Goal: Communication & Community: Answer question/provide support

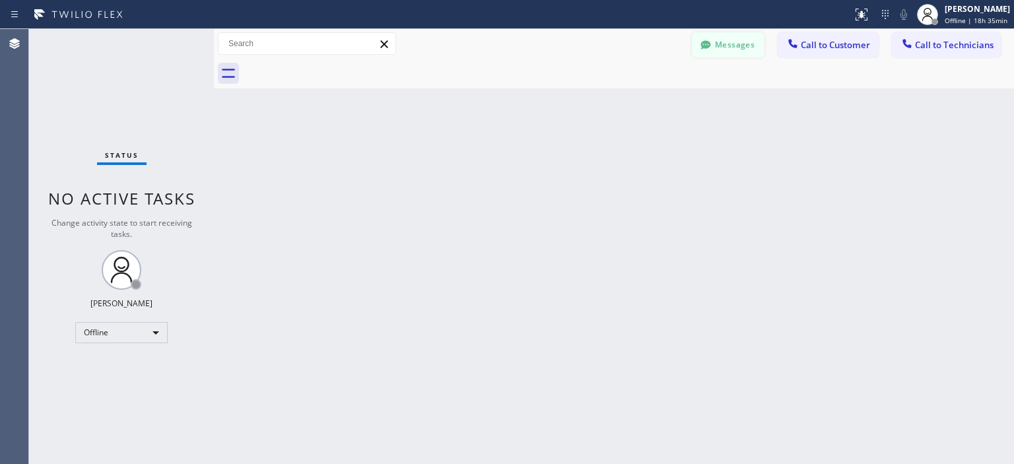
click at [737, 49] on button "Messages" at bounding box center [728, 44] width 73 height 25
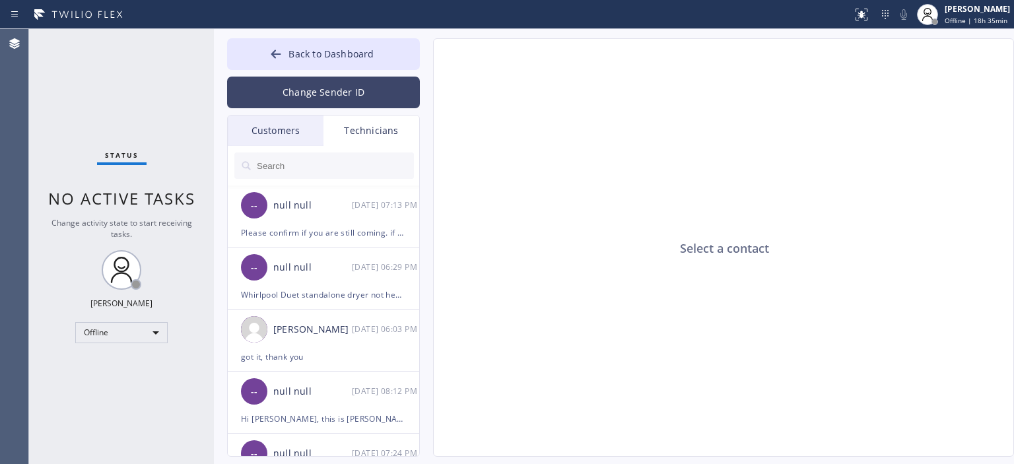
click at [354, 89] on button "Change Sender ID" at bounding box center [323, 93] width 193 height 32
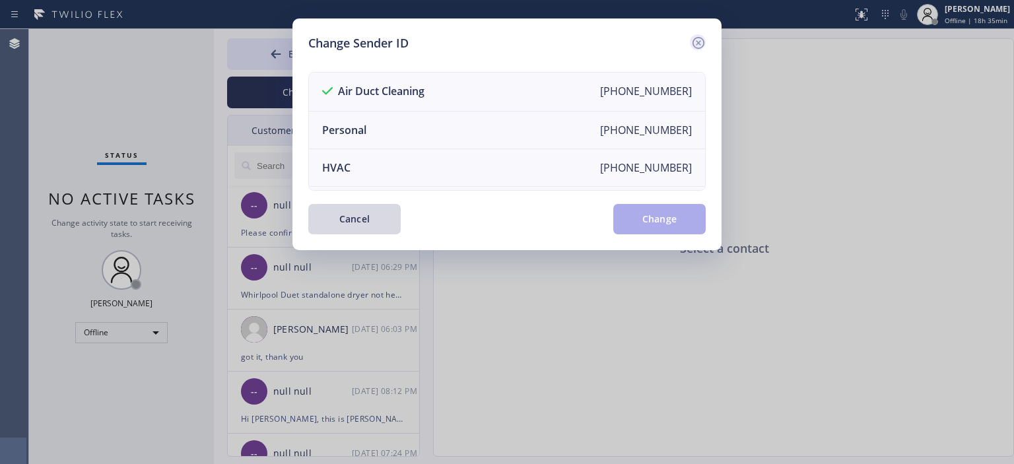
click at [700, 40] on icon at bounding box center [698, 43] width 16 height 16
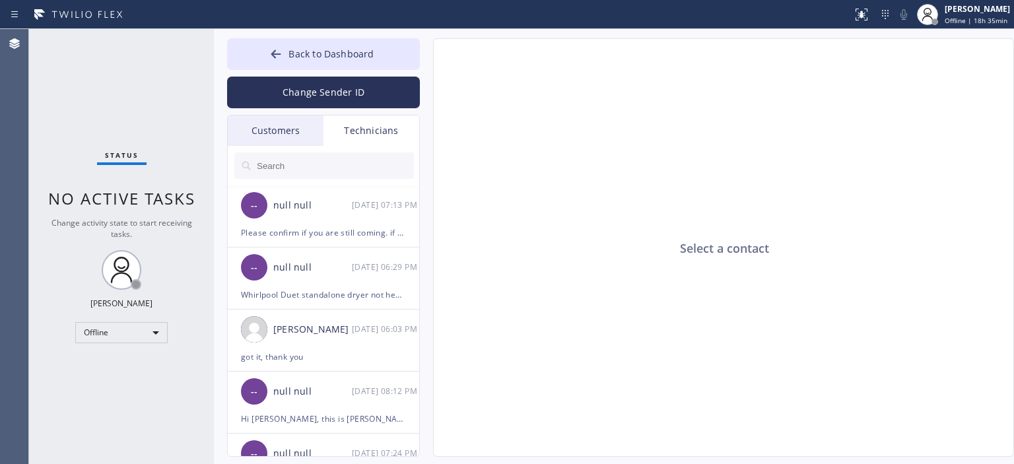
click at [306, 134] on div "Customers" at bounding box center [276, 130] width 96 height 30
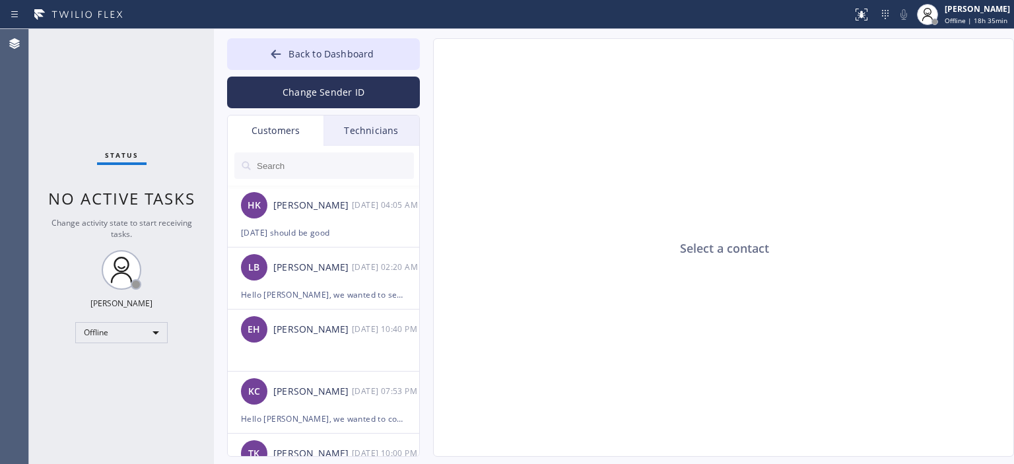
click at [366, 129] on div "Technicians" at bounding box center [371, 130] width 96 height 30
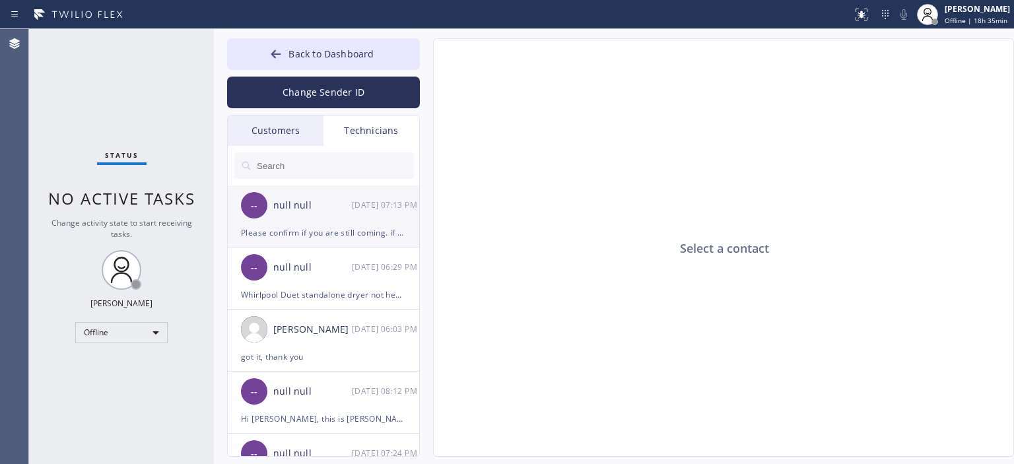
click at [350, 228] on div "Please confirm if you are still coming. if not, when can you go to this job? [U…" at bounding box center [323, 232] width 165 height 15
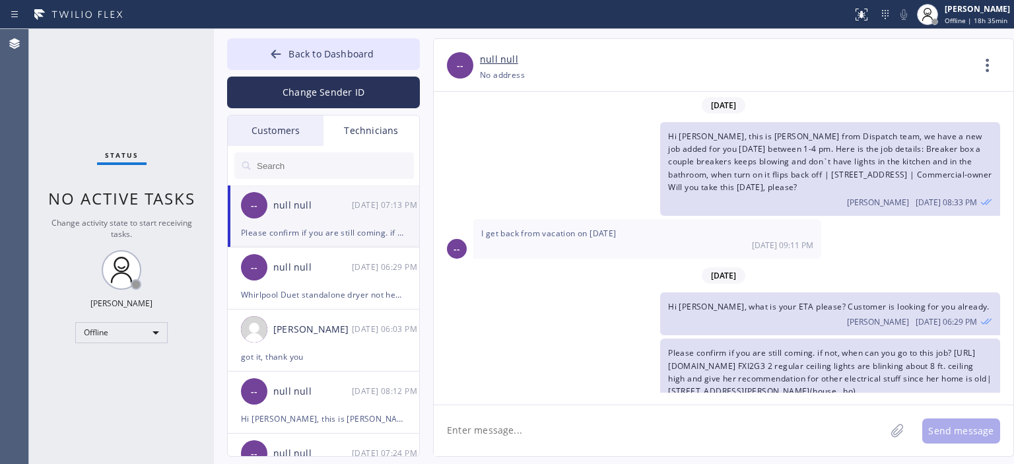
scroll to position [39, 0]
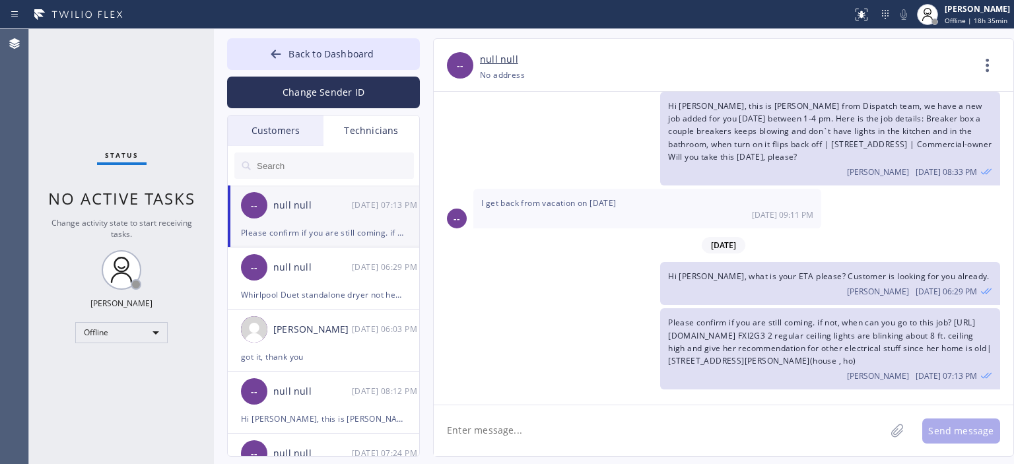
click at [296, 129] on div "Customers" at bounding box center [276, 130] width 96 height 30
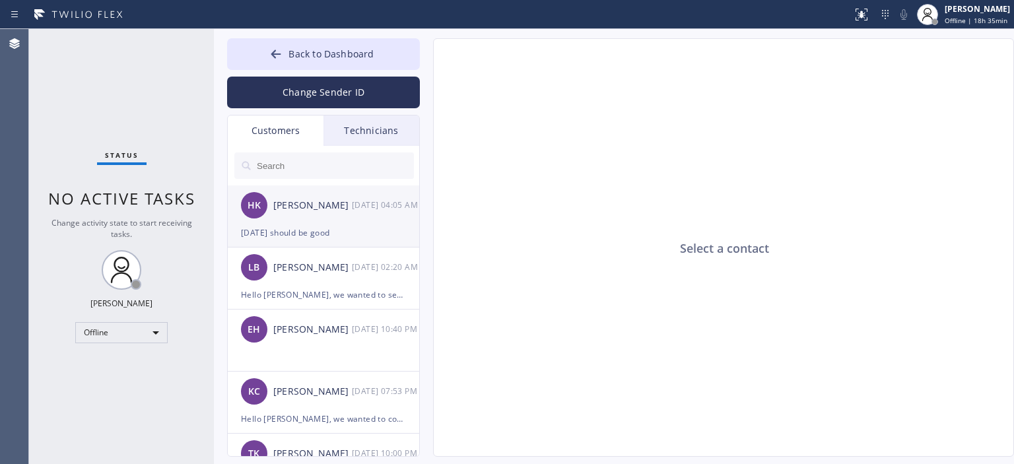
click at [311, 207] on div "[PERSON_NAME]" at bounding box center [312, 205] width 79 height 15
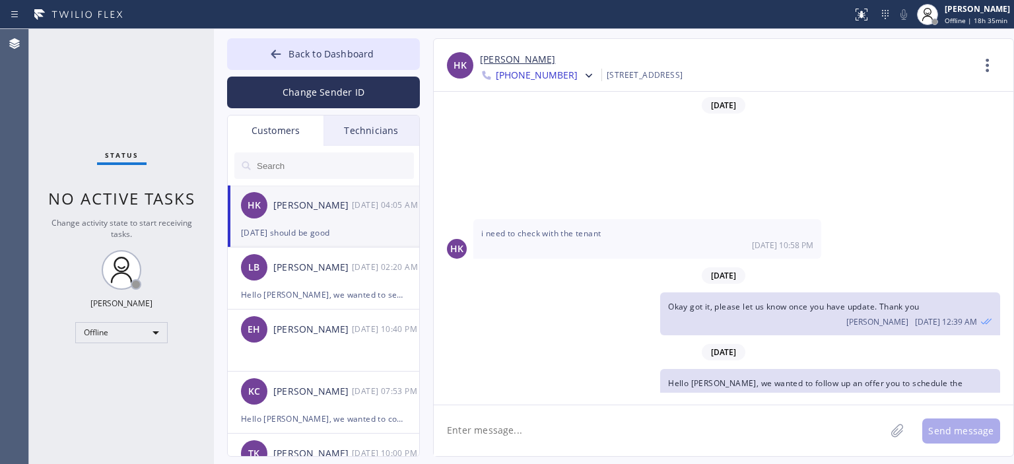
scroll to position [90, 0]
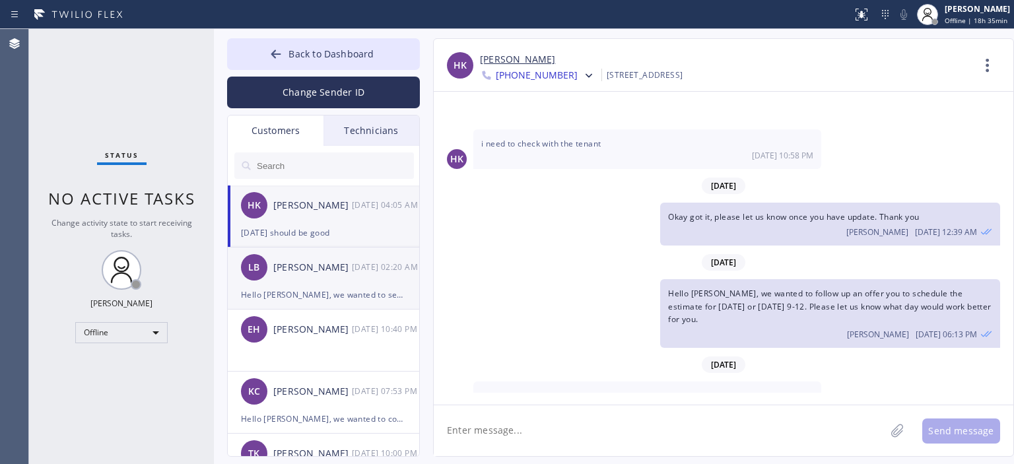
click at [342, 261] on div "[PERSON_NAME]" at bounding box center [312, 267] width 79 height 15
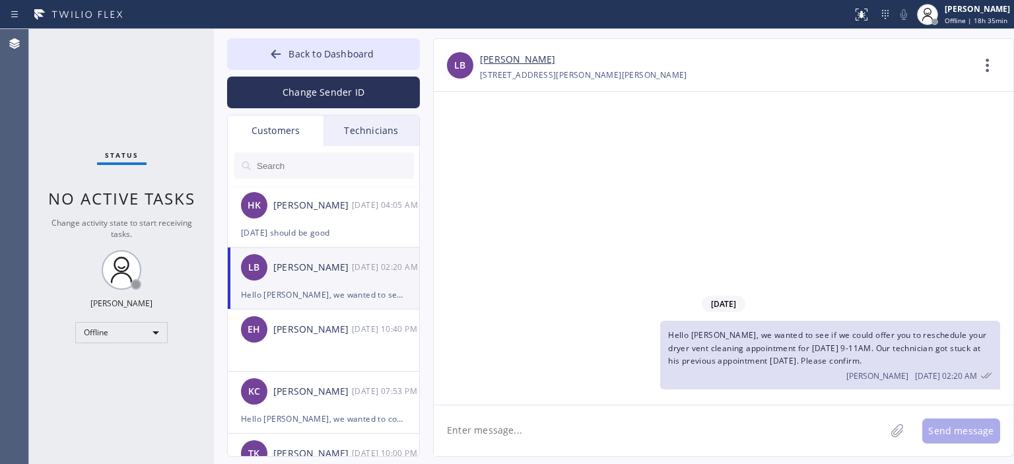
scroll to position [0, 0]
click at [325, 224] on div "HK [PERSON_NAME] [DATE] 04:05 AM" at bounding box center [324, 205] width 193 height 40
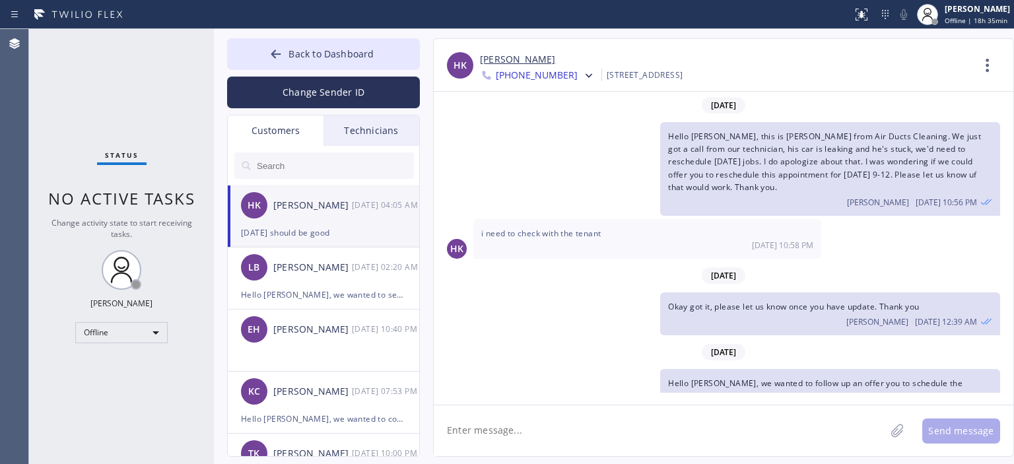
scroll to position [90, 0]
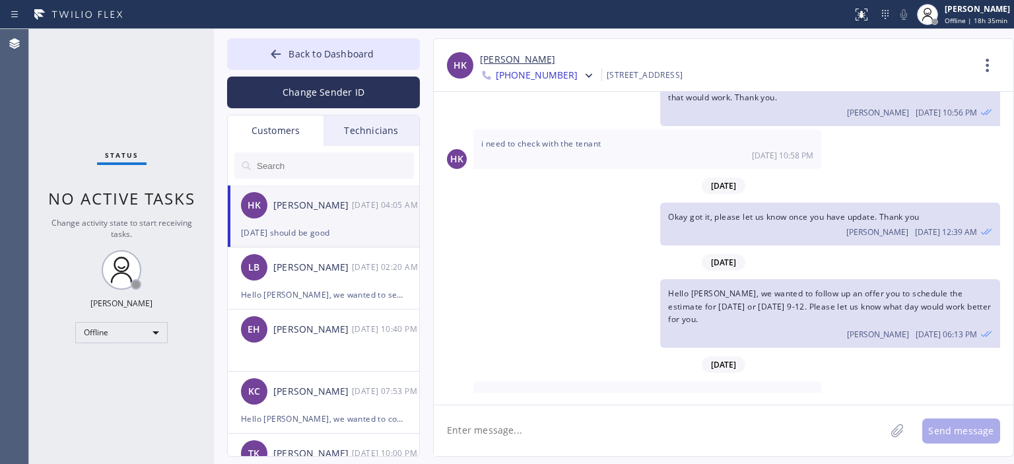
click at [510, 61] on link "[PERSON_NAME]" at bounding box center [517, 59] width 75 height 15
click at [509, 438] on textarea at bounding box center [659, 430] width 451 height 51
click at [502, 430] on textarea "Okay great, thank you. Our technician will be 9-12 [DATE]" at bounding box center [671, 430] width 475 height 51
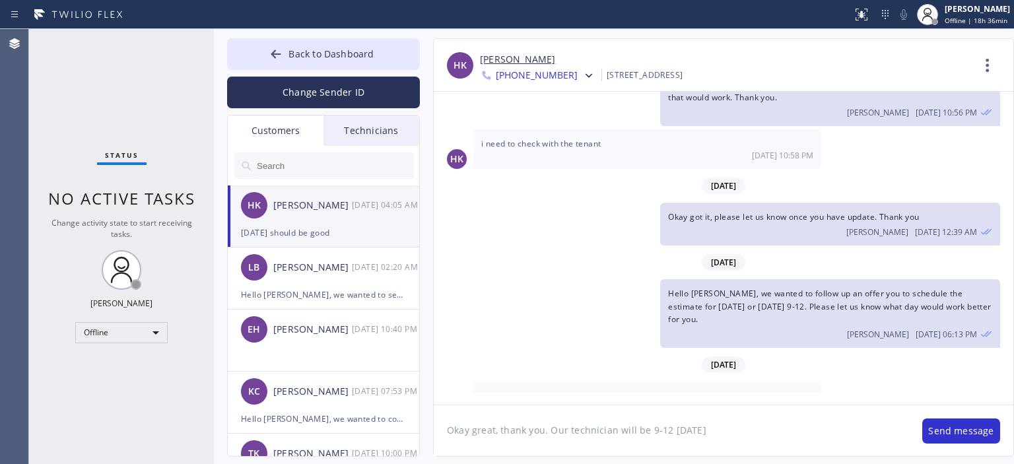
type textarea "Okay great, thank you. Our technician will be 9-12 [DATE]"
click at [742, 432] on textarea "Okay great, thank you. Our technician will be 9-12 [DATE]" at bounding box center [671, 430] width 475 height 51
click at [356, 89] on button "Change Sender ID" at bounding box center [323, 93] width 193 height 32
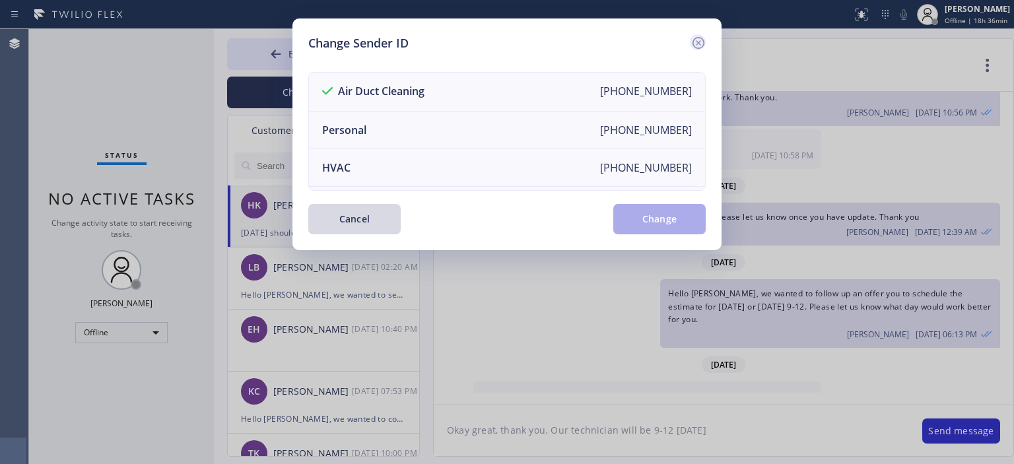
click at [705, 38] on icon at bounding box center [698, 43] width 16 height 16
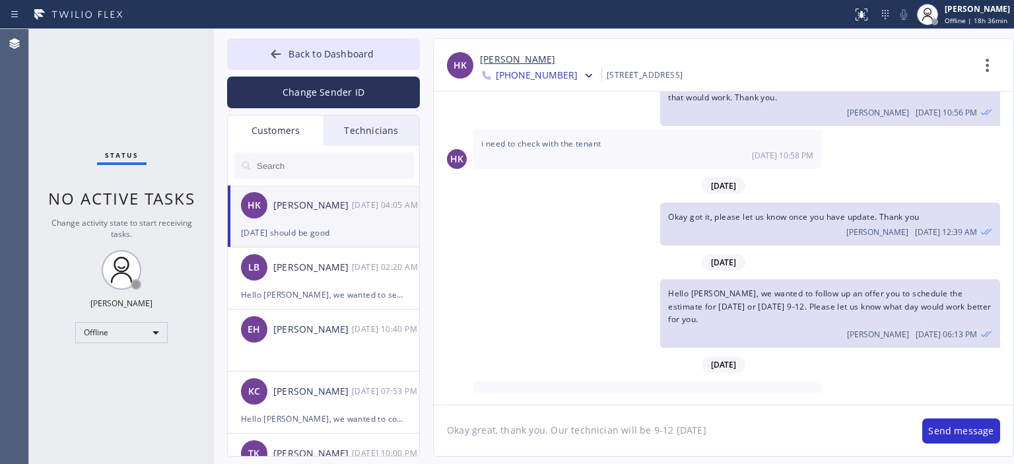
click at [740, 434] on textarea "Okay great, thank you. Our technician will be 9-12 [DATE]" at bounding box center [671, 430] width 475 height 51
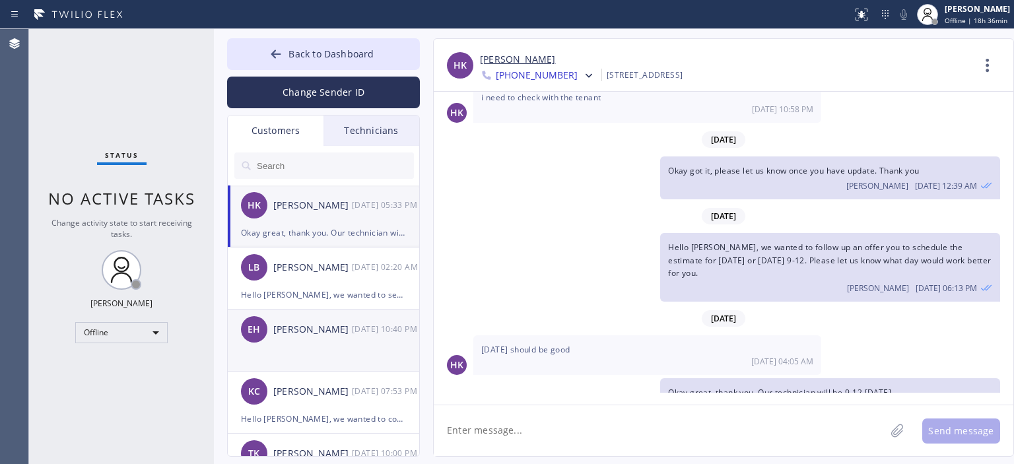
click at [361, 335] on div "[DATE] 10:40 PM" at bounding box center [386, 328] width 69 height 15
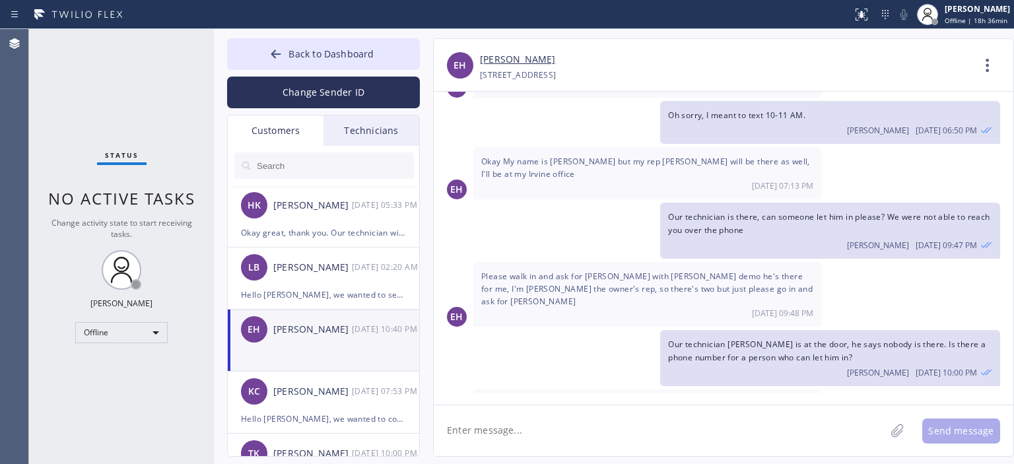
scroll to position [361, 0]
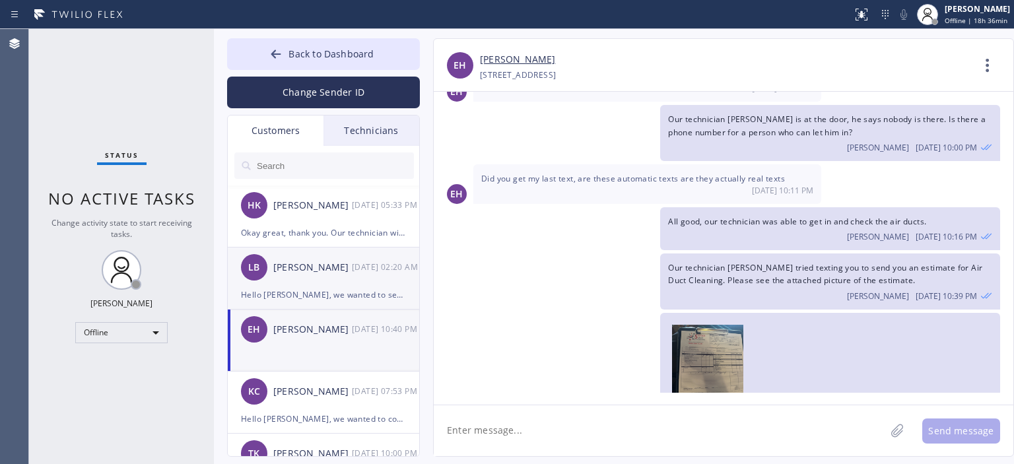
click at [346, 296] on div "Hello [PERSON_NAME], we wanted to see if we could offer you to reschedule your …" at bounding box center [323, 294] width 165 height 15
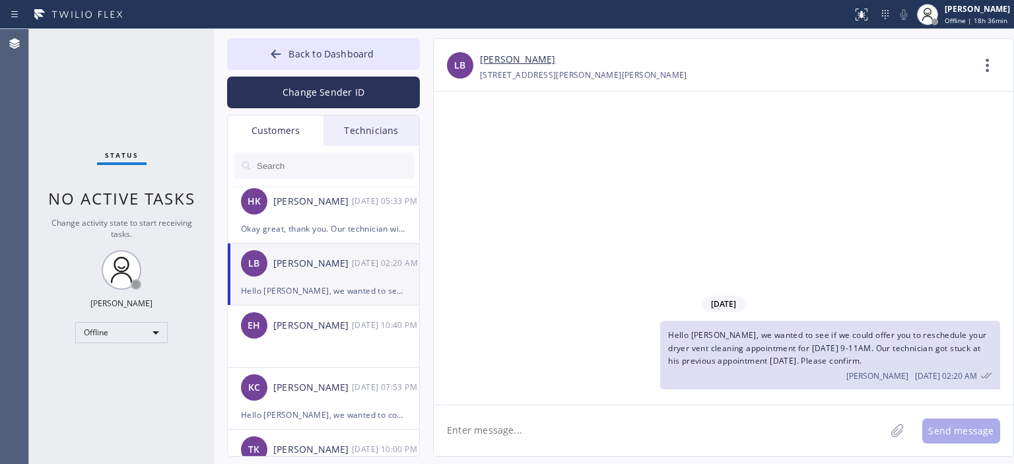
scroll to position [3, 0]
